Goal: Transaction & Acquisition: Book appointment/travel/reservation

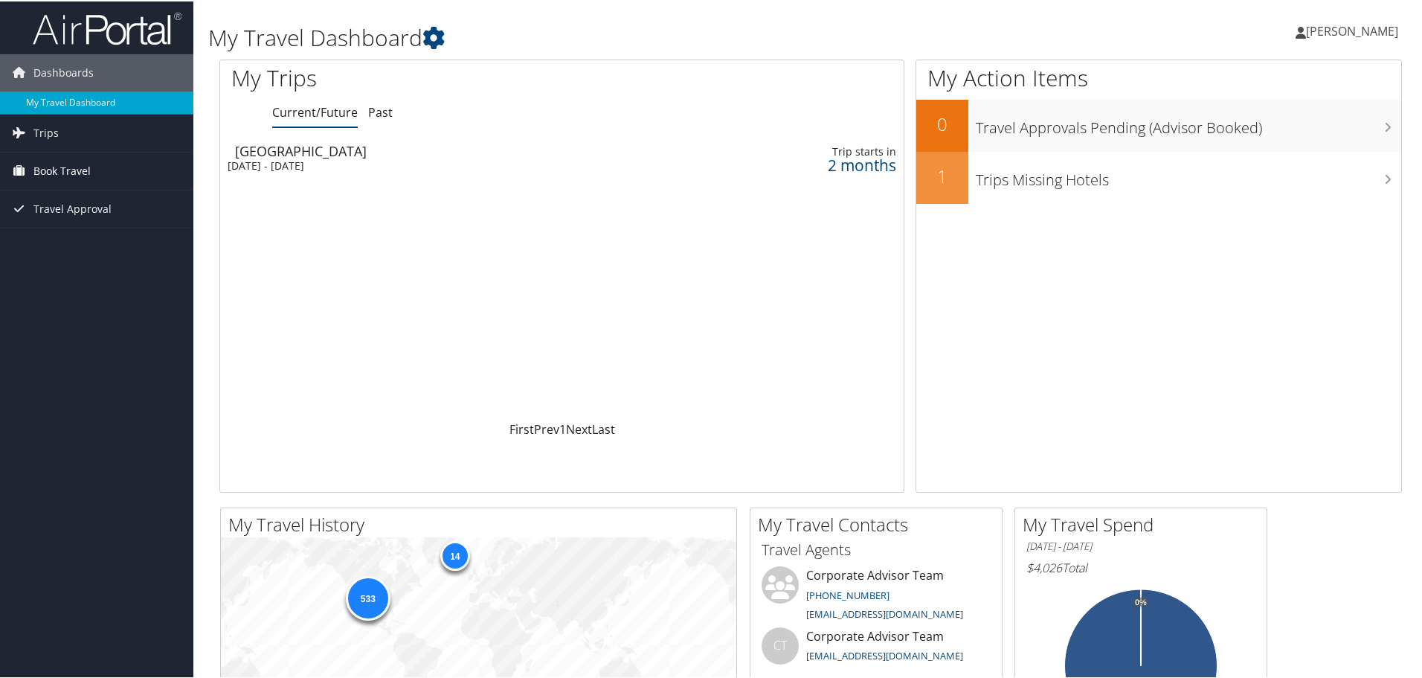
click at [51, 163] on span "Book Travel" at bounding box center [61, 169] width 57 height 37
click at [55, 241] on link "Book/Manage Online Trips" at bounding box center [96, 244] width 193 height 22
